Goal: Navigation & Orientation: Find specific page/section

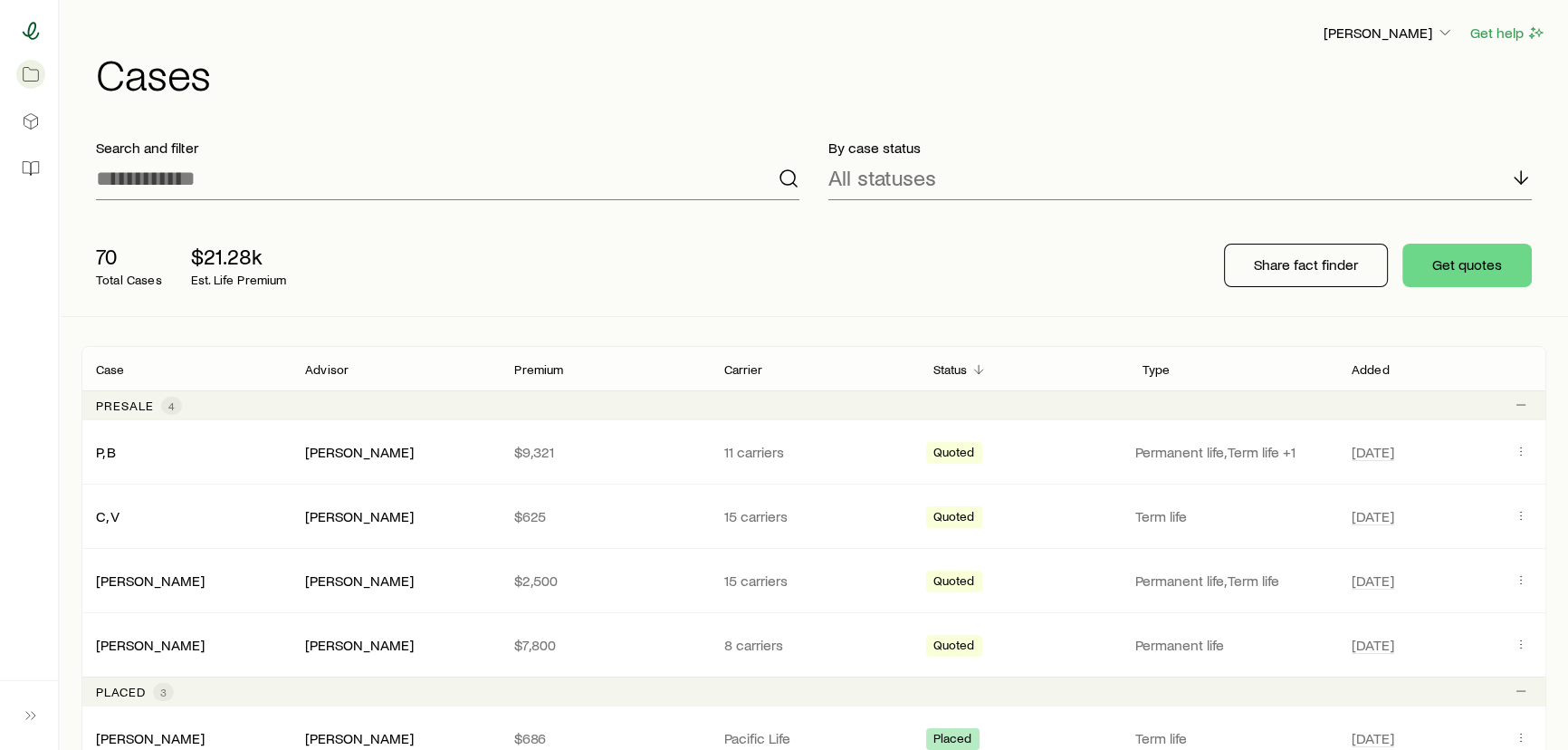
click at [37, 33] on icon at bounding box center [32, 31] width 17 height 18
click at [28, 168] on icon at bounding box center [31, 168] width 18 height 18
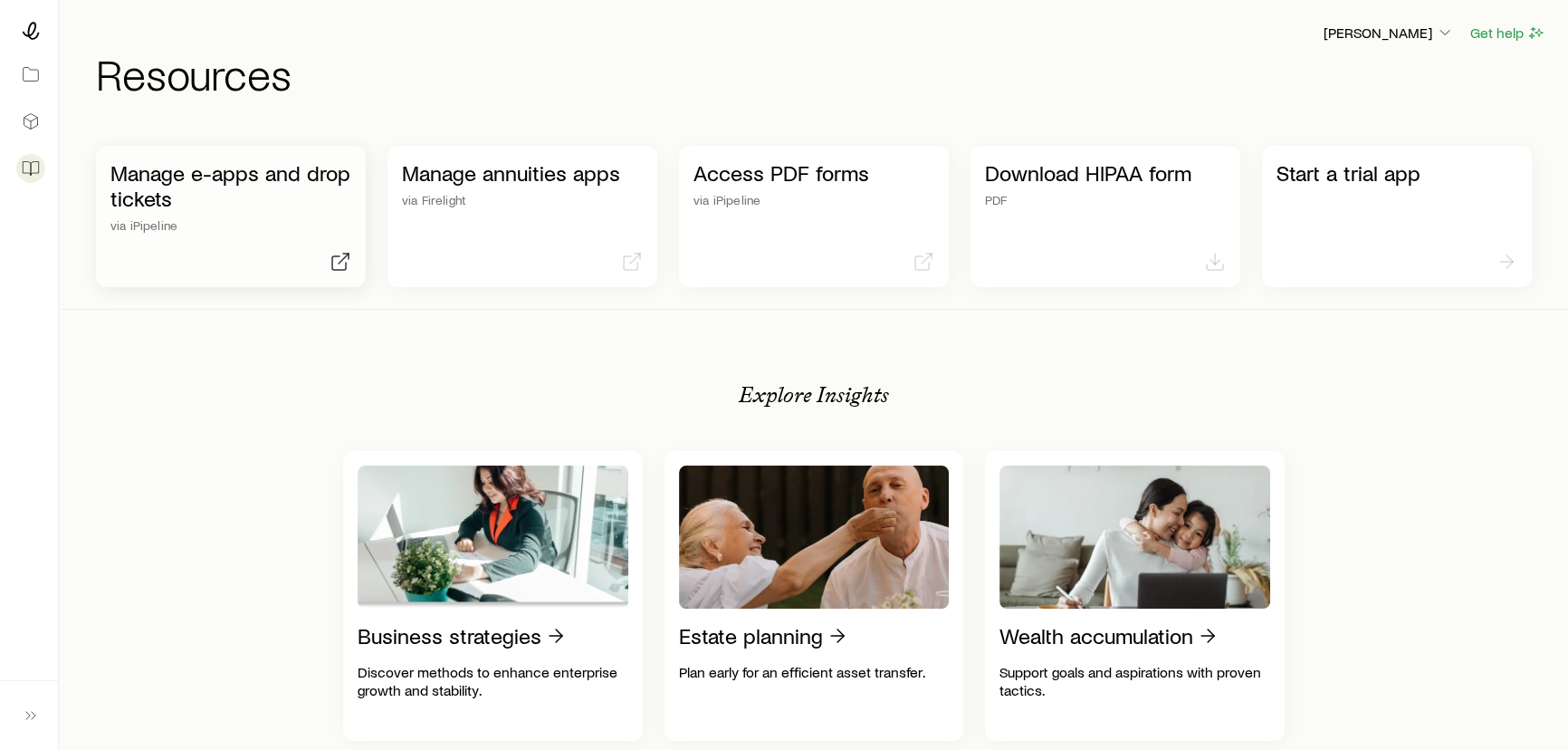
click at [163, 198] on p "Manage e-apps and drop tickets" at bounding box center [231, 185] width 241 height 51
click at [206, 199] on p "Manage e-apps and drop tickets" at bounding box center [231, 185] width 241 height 51
click at [230, 226] on p "via iPipeline" at bounding box center [231, 225] width 241 height 14
click at [43, 36] on div at bounding box center [29, 102] width 58 height 203
click at [29, 36] on icon at bounding box center [31, 31] width 18 height 18
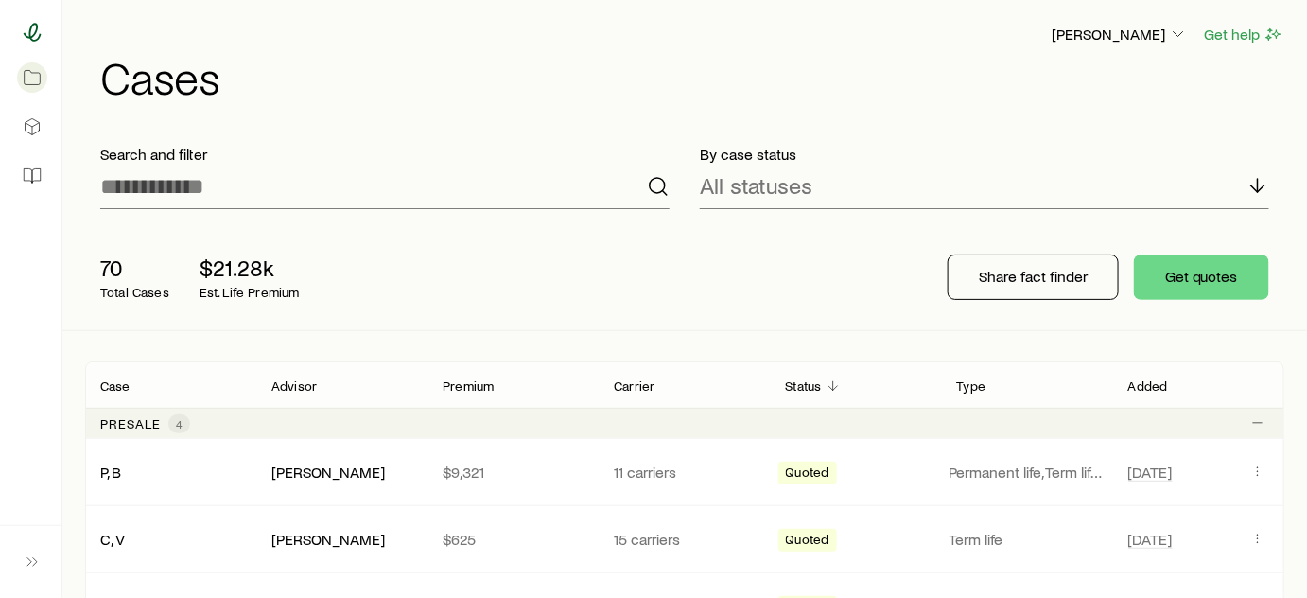
click at [36, 37] on icon at bounding box center [32, 32] width 19 height 19
click at [1124, 26] on p "[PERSON_NAME]" at bounding box center [1120, 34] width 136 height 19
click at [1066, 170] on button "Sign out" at bounding box center [1076, 178] width 212 height 34
